Goal: Task Accomplishment & Management: Manage account settings

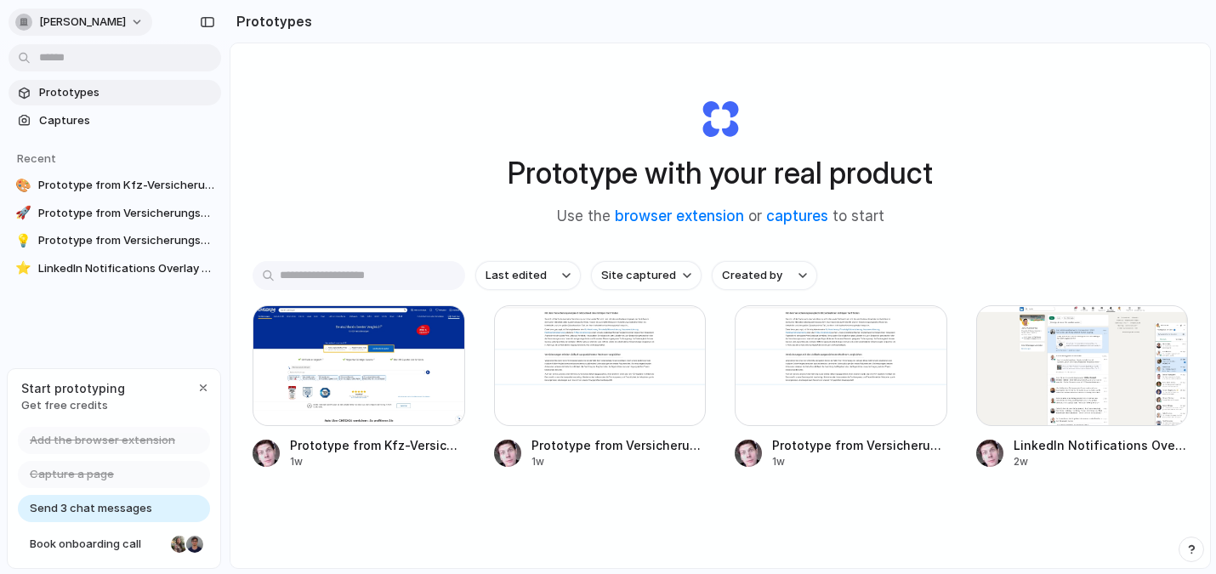
click at [94, 19] on span "[PERSON_NAME]" at bounding box center [82, 22] width 87 height 17
click at [374, 117] on div "Settings Invite members Change theme Sign out" at bounding box center [608, 287] width 1216 height 574
click at [132, 20] on button "[PERSON_NAME]" at bounding box center [81, 22] width 144 height 27
click at [76, 64] on span "Settings" at bounding box center [62, 60] width 47 height 17
click at [214, 384] on div "Start prototyping Get free credits" at bounding box center [114, 396] width 213 height 55
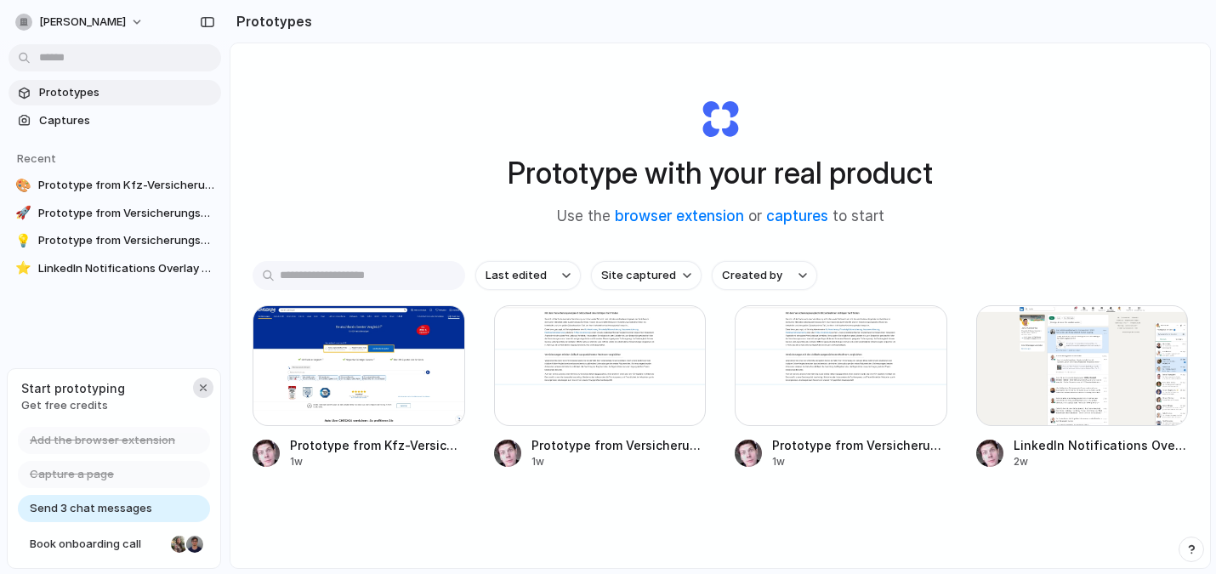
click at [209, 385] on button "button" at bounding box center [203, 388] width 20 height 20
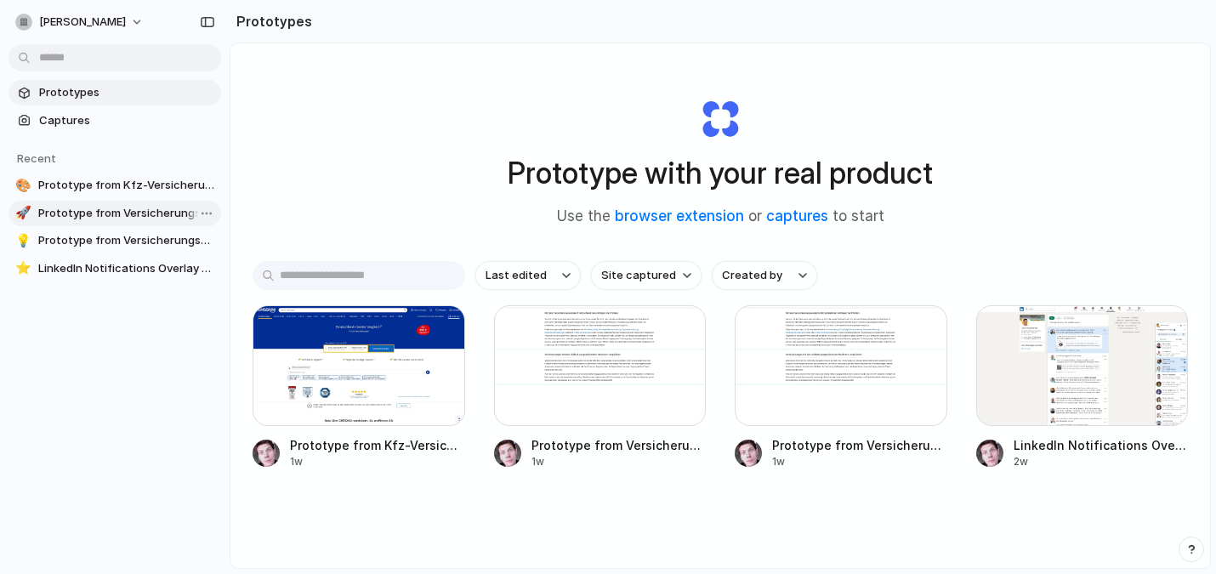
click at [106, 202] on link "🚀 Prototype from Versicherungsvergleich v2" at bounding box center [115, 214] width 213 height 26
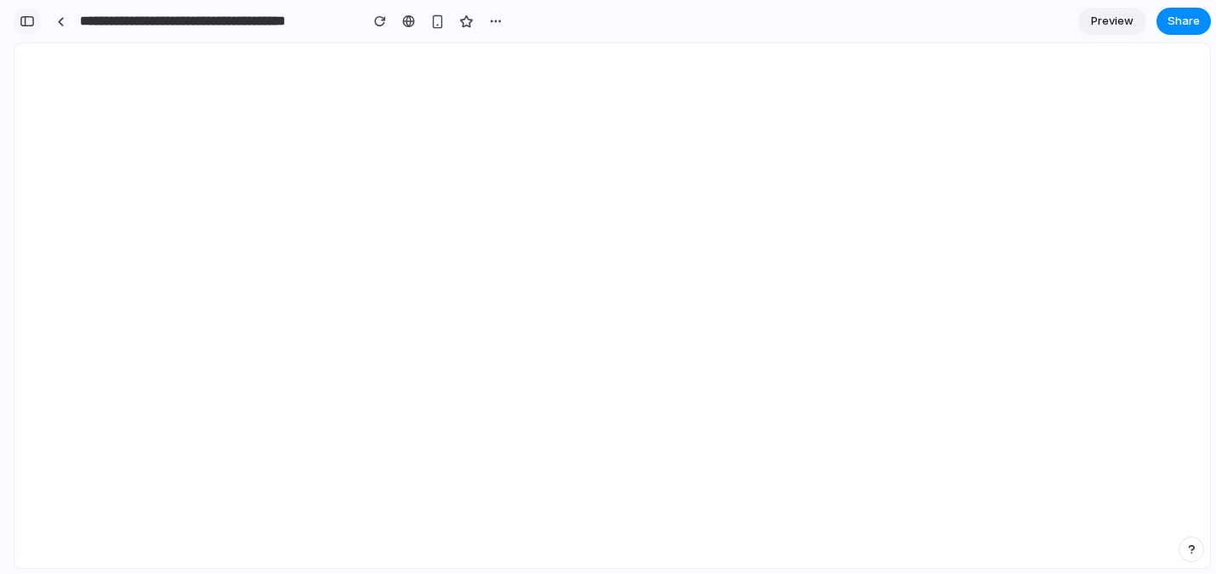
click at [32, 18] on div "button" at bounding box center [27, 21] width 15 height 12
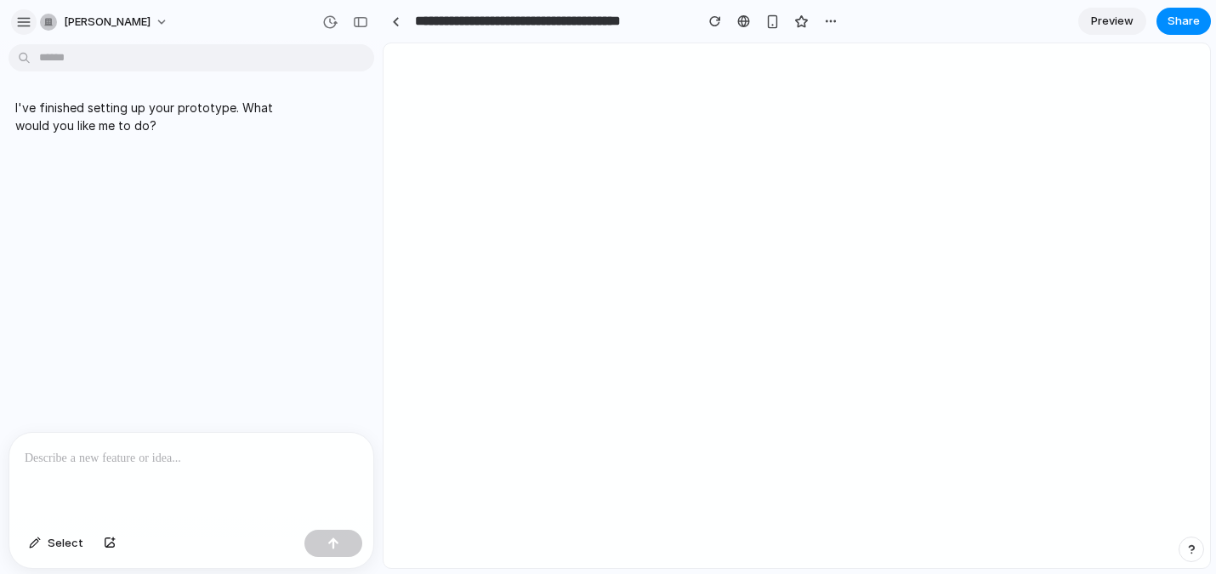
click at [26, 18] on div "button" at bounding box center [23, 21] width 15 height 15
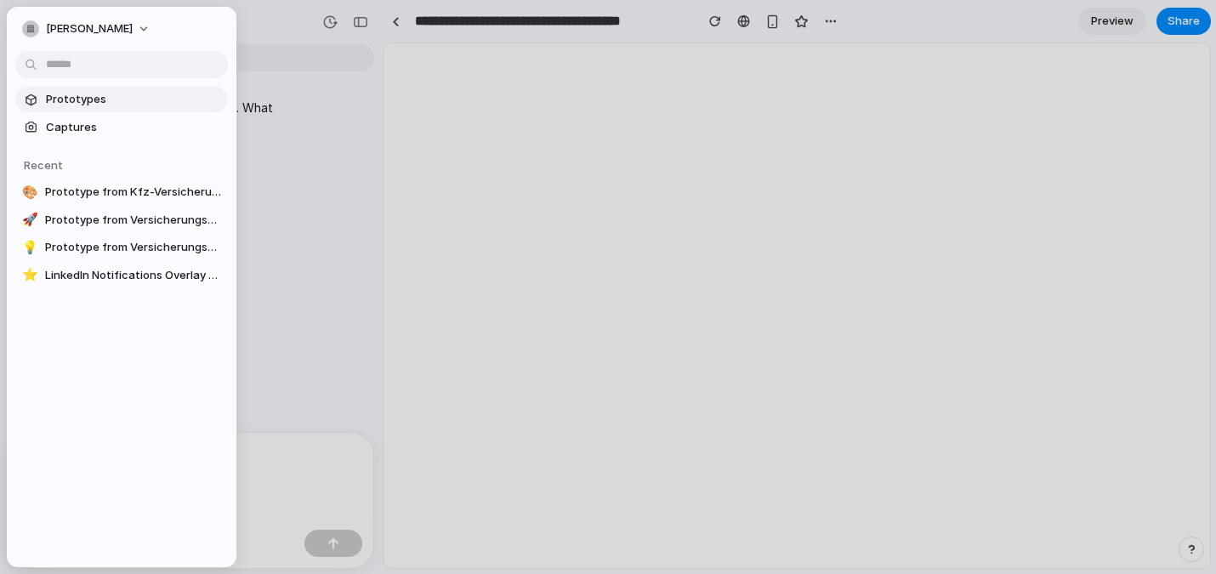
click at [72, 105] on span "Prototypes" at bounding box center [133, 99] width 175 height 17
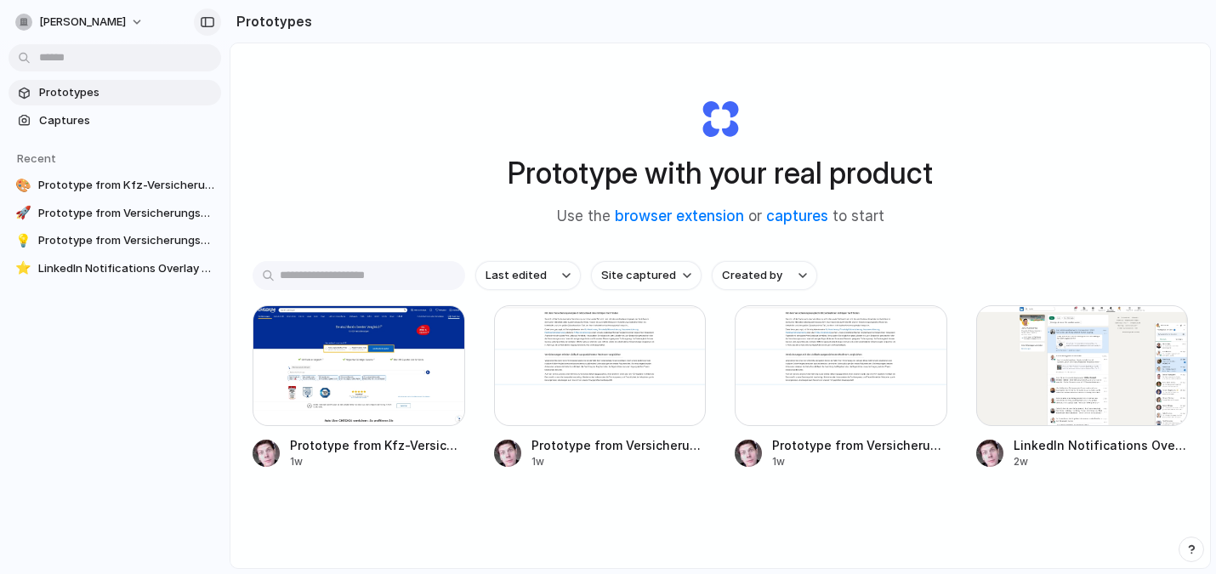
click at [198, 19] on button "button" at bounding box center [207, 22] width 27 height 27
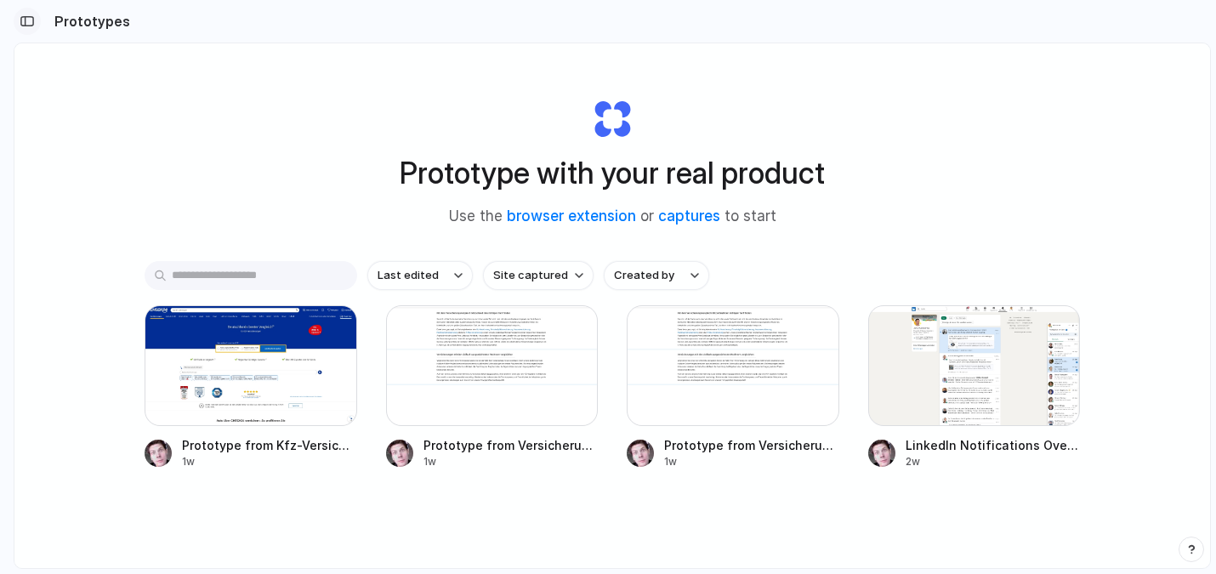
click at [35, 21] on button "button" at bounding box center [27, 21] width 27 height 27
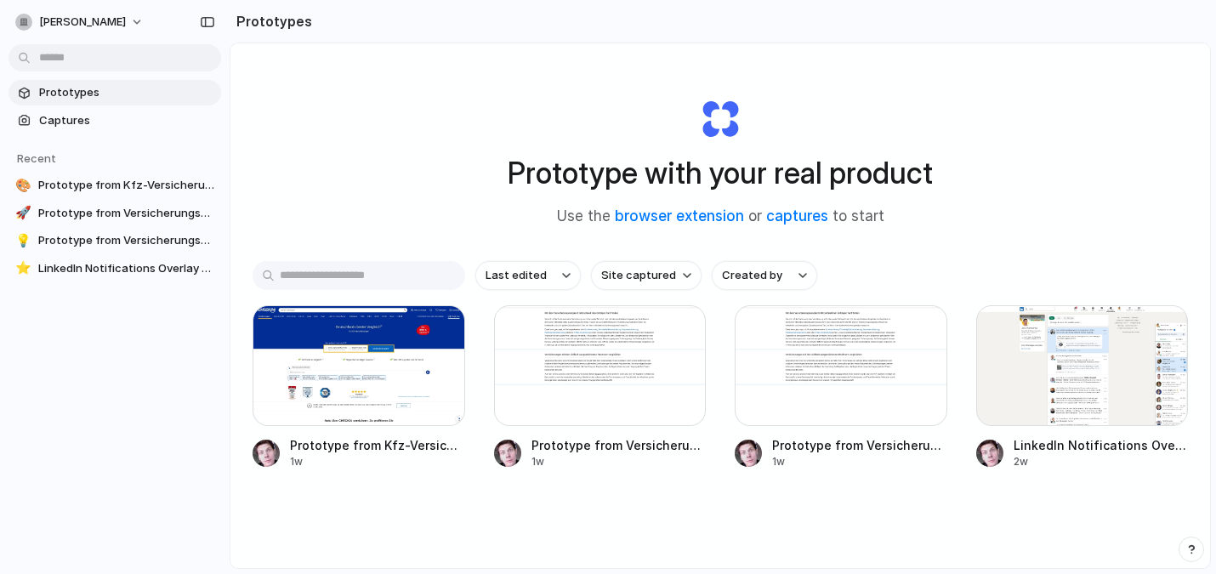
click at [1191, 549] on div "button" at bounding box center [1191, 549] width 12 height 12
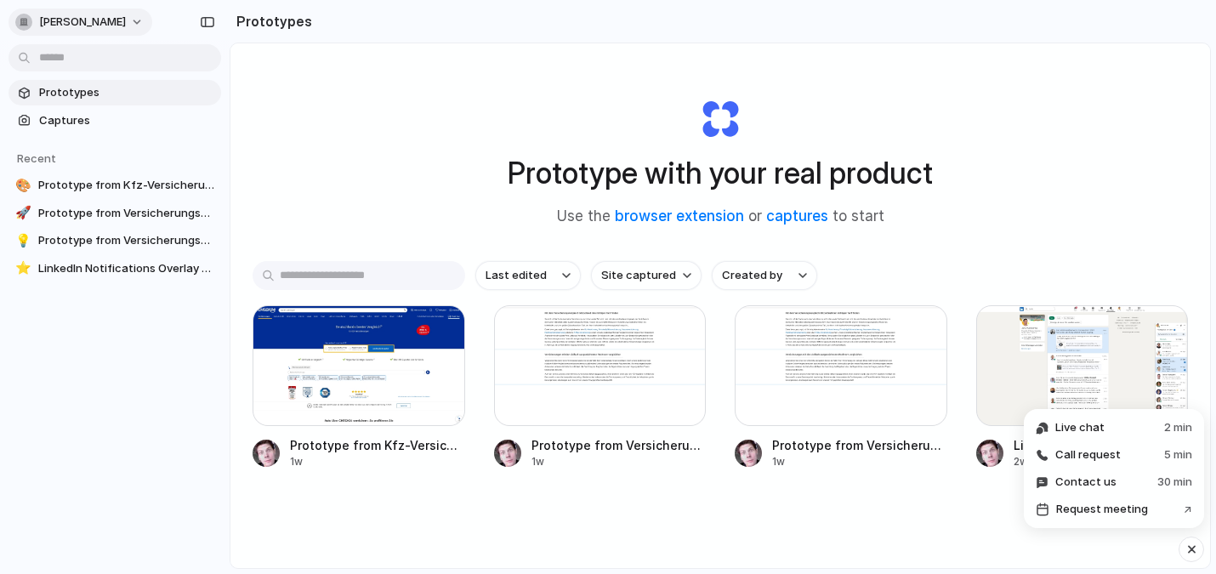
click at [37, 14] on div "[PERSON_NAME]" at bounding box center [70, 22] width 111 height 17
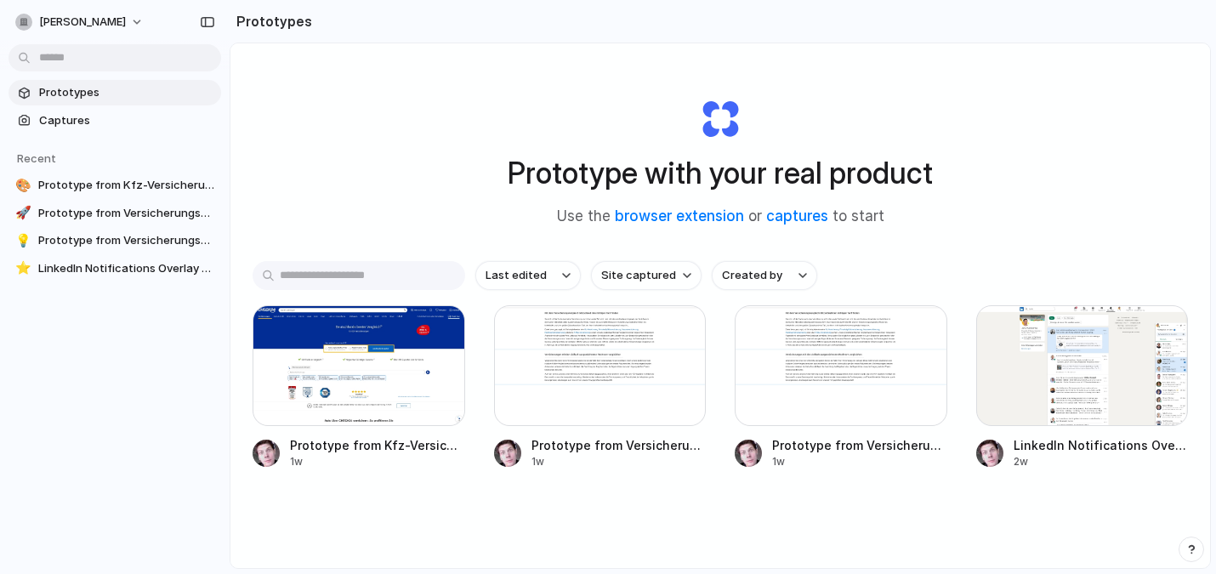
drag, startPoint x: 504, startPoint y: 64, endPoint x: 377, endPoint y: 16, distance: 136.1
click at [503, 64] on div "Settings Invite members Change theme Sign out" at bounding box center [608, 287] width 1216 height 574
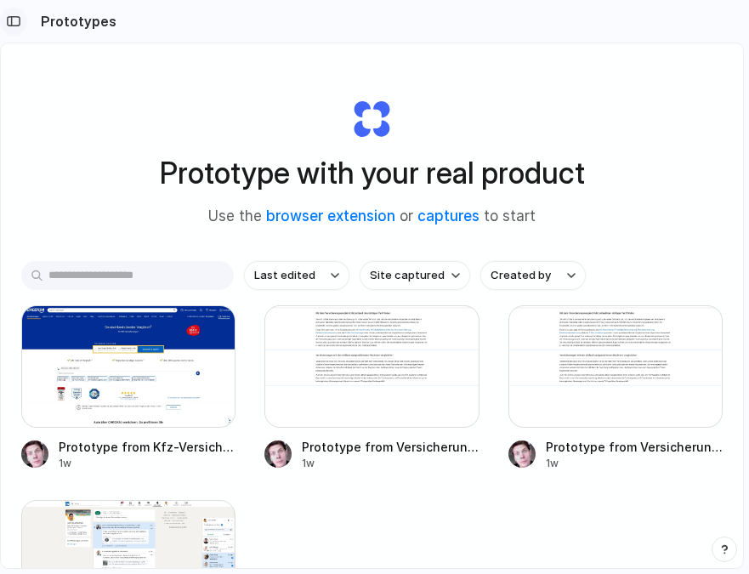
click at [19, 21] on div "button" at bounding box center [13, 21] width 15 height 12
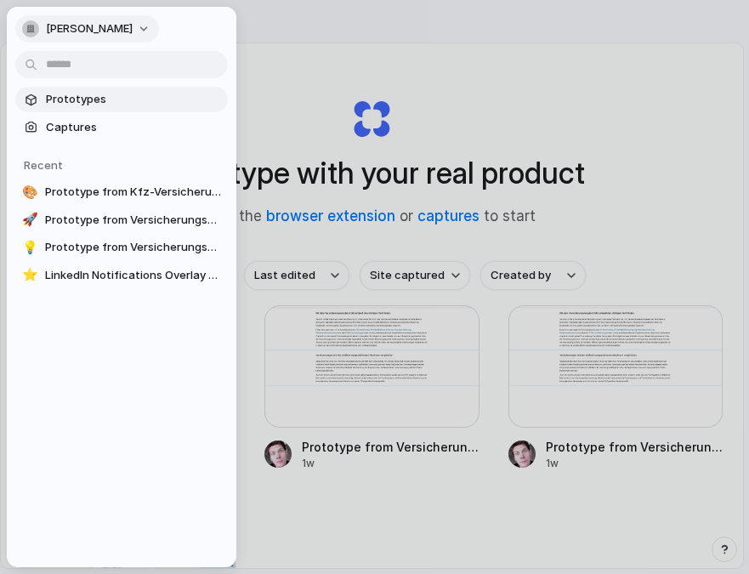
click at [130, 26] on span "[PERSON_NAME]" at bounding box center [89, 28] width 87 height 17
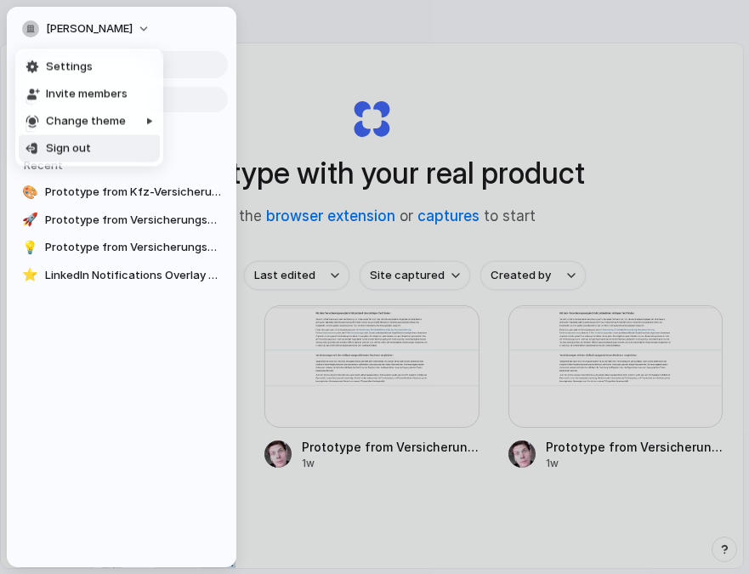
click at [100, 157] on li "Sign out" at bounding box center [89, 148] width 141 height 27
